Goal: Navigation & Orientation: Find specific page/section

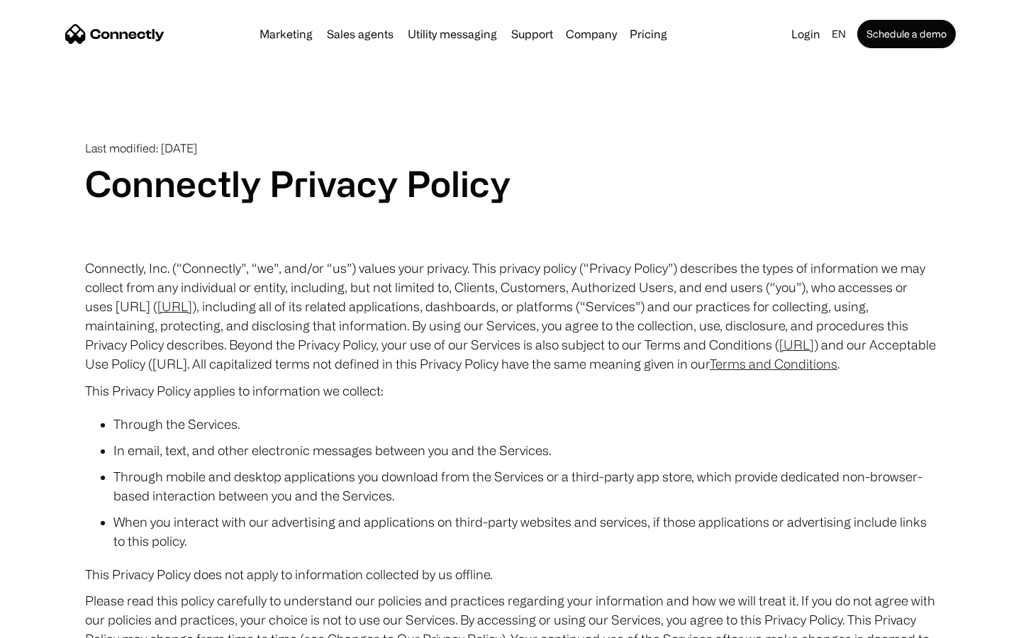
scroll to position [8253, 0]
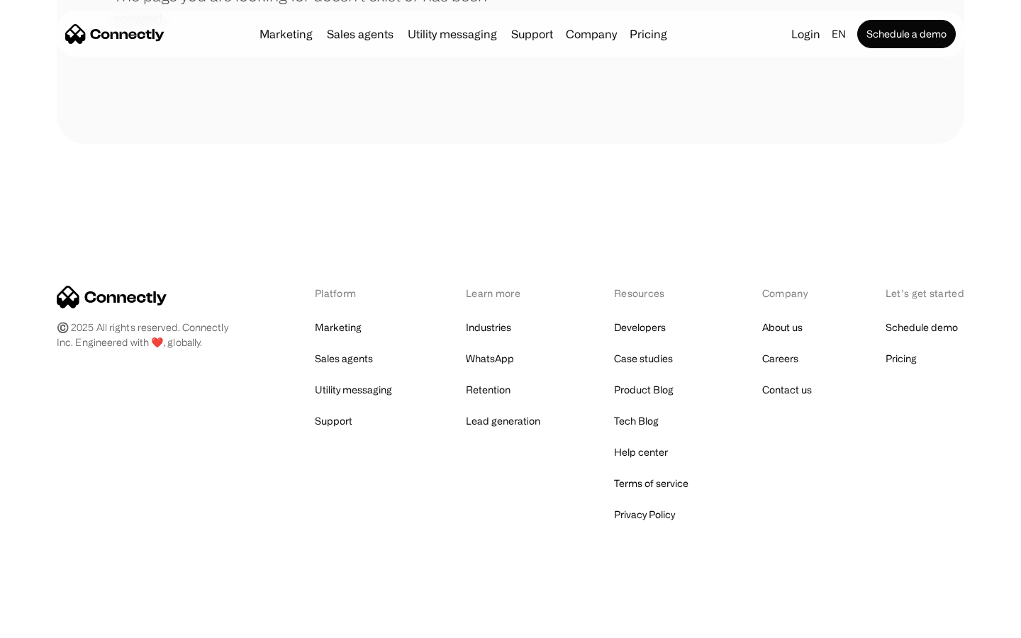
scroll to position [259, 0]
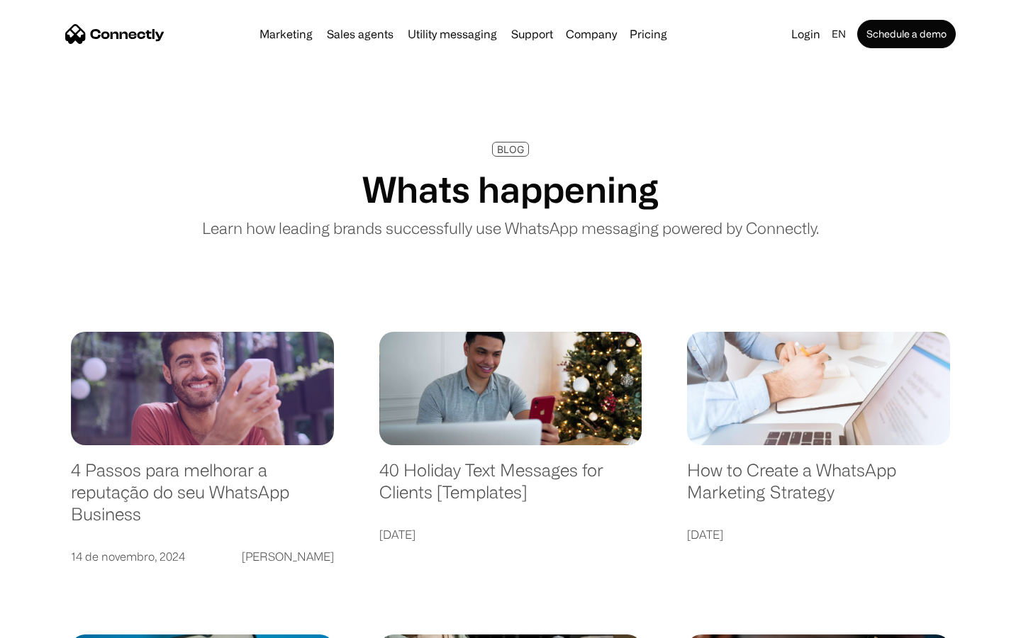
scroll to position [2723, 0]
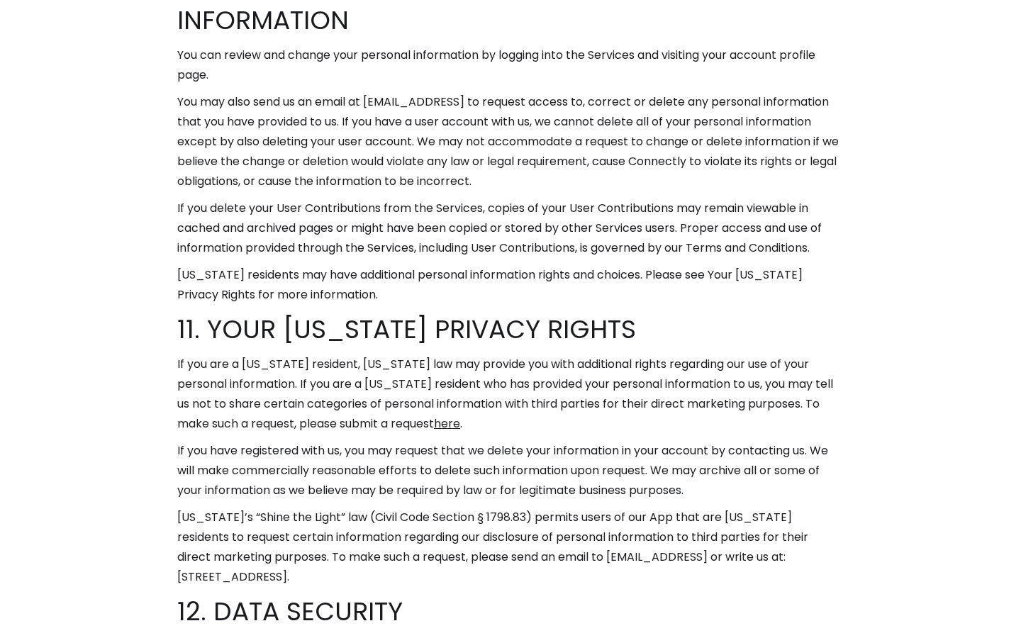
scroll to position [8727, 0]
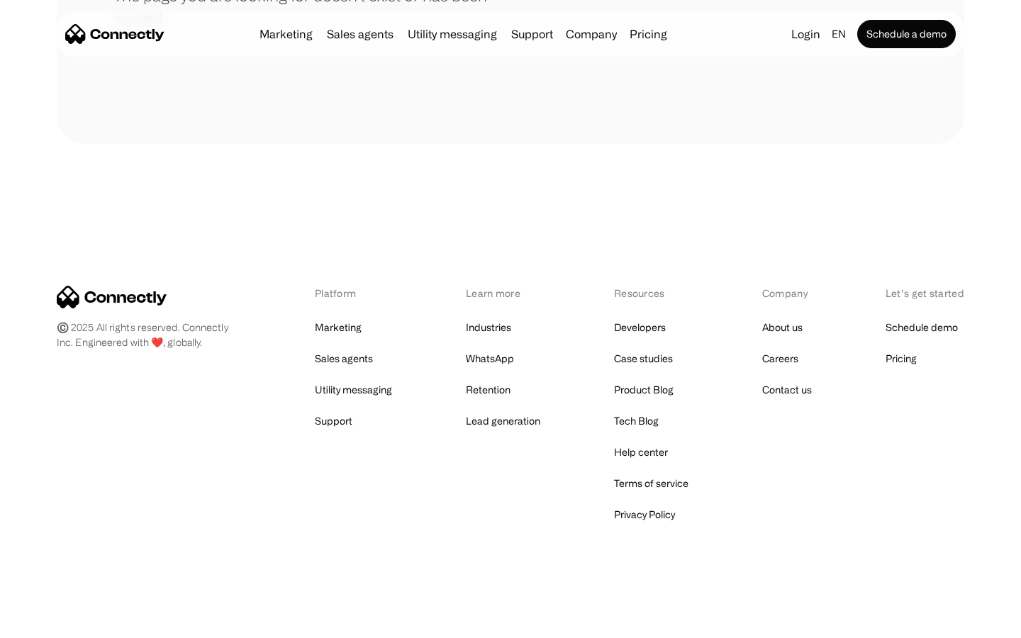
scroll to position [259, 0]
